Goal: Task Accomplishment & Management: Use online tool/utility

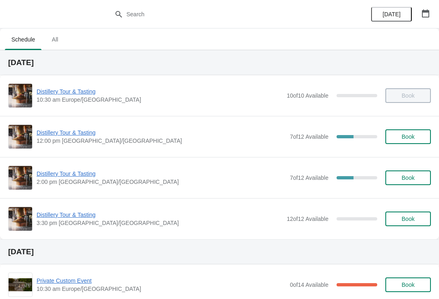
click at [64, 134] on span "Distillery Tour & Tasting" at bounding box center [161, 132] width 249 height 8
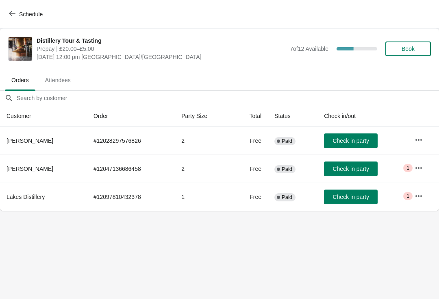
click at [418, 167] on icon "button" at bounding box center [419, 168] width 8 height 8
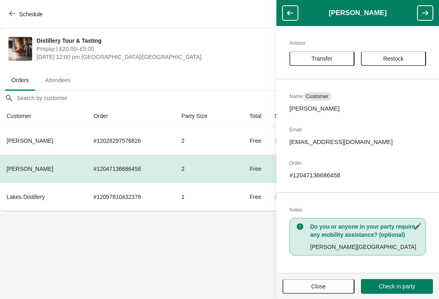
click at [325, 285] on span "Close" at bounding box center [318, 286] width 15 height 7
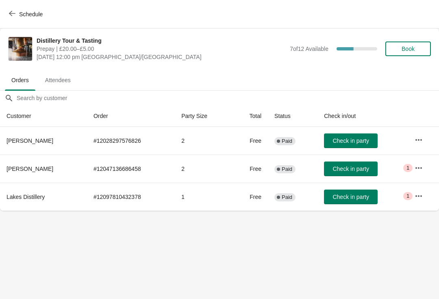
click at [353, 170] on span "Check in party" at bounding box center [351, 168] width 36 height 7
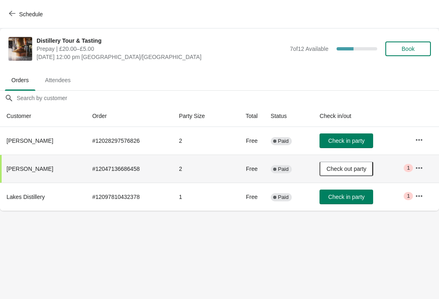
click at [417, 194] on icon "button" at bounding box center [419, 196] width 8 height 8
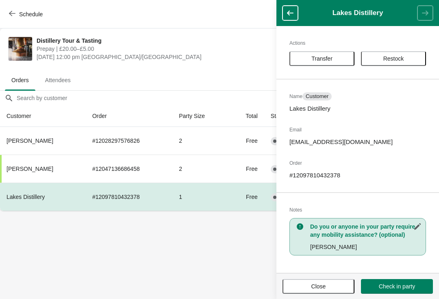
click at [319, 284] on span "Close" at bounding box center [318, 286] width 15 height 7
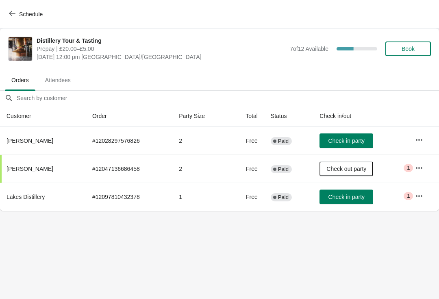
click at [350, 195] on span "Check in party" at bounding box center [346, 197] width 36 height 7
click at [13, 12] on icon "button" at bounding box center [12, 13] width 7 height 7
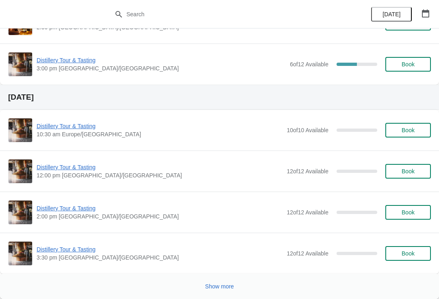
scroll to position [1453, 0]
click at [221, 290] on button "Show more" at bounding box center [219, 286] width 35 height 15
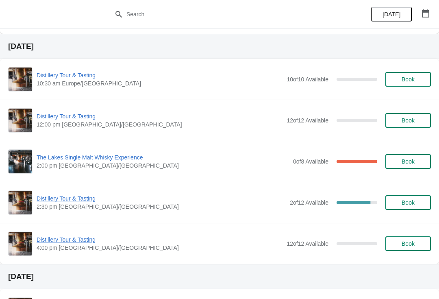
scroll to position [1882, 0]
click at [69, 200] on span "Distillery Tour & Tasting" at bounding box center [161, 198] width 249 height 8
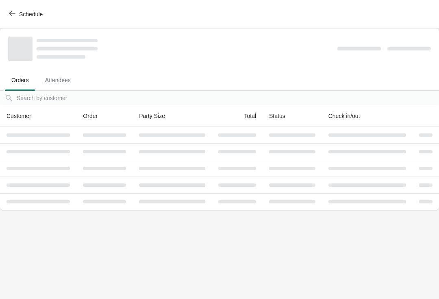
scroll to position [0, 0]
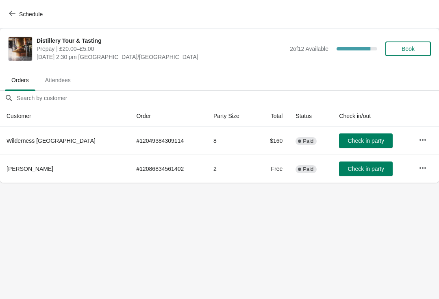
click at [16, 13] on span "Schedule" at bounding box center [27, 14] width 32 height 8
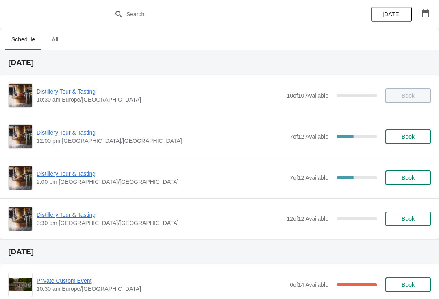
click at [67, 136] on span "Distillery Tour & Tasting" at bounding box center [161, 132] width 249 height 8
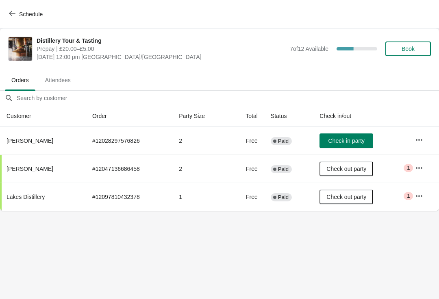
click at [348, 138] on span "Check in party" at bounding box center [346, 140] width 36 height 7
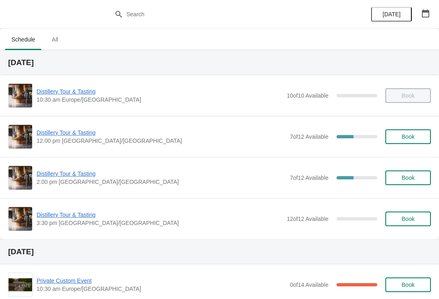
click at [69, 131] on span "Distillery Tour & Tasting" at bounding box center [161, 132] width 249 height 8
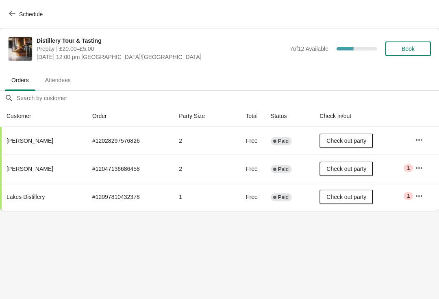
click at [415, 196] on icon "button" at bounding box center [419, 196] width 8 height 8
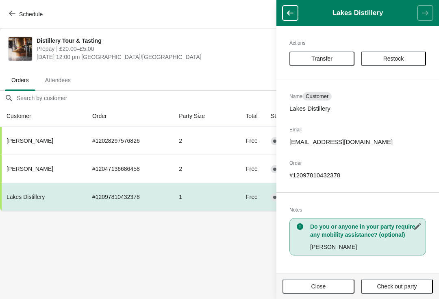
click at [316, 292] on button "Close" at bounding box center [319, 286] width 72 height 15
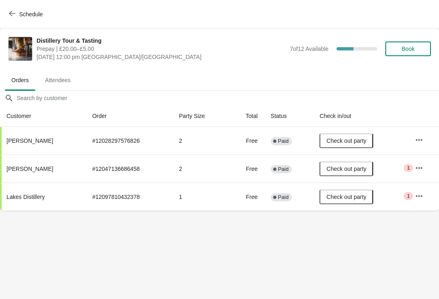
click at [418, 164] on icon "button" at bounding box center [419, 168] width 8 height 8
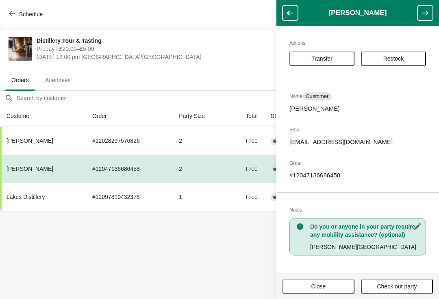
click at [323, 291] on button "Close" at bounding box center [319, 286] width 72 height 15
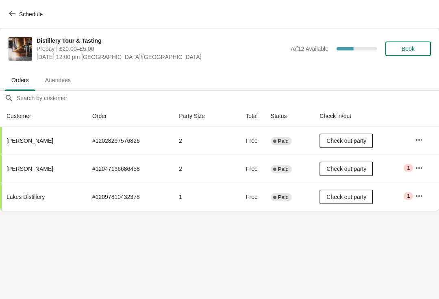
click at [8, 10] on button "Schedule" at bounding box center [26, 14] width 45 height 15
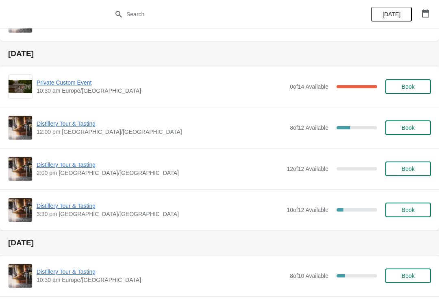
scroll to position [198, 0]
